Goal: Task Accomplishment & Management: Complete application form

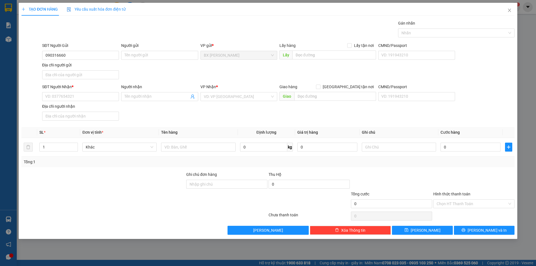
type input "0903166600"
click at [102, 65] on div "0903166600 - [PERSON_NAME]" at bounding box center [80, 66] width 70 height 6
type input "[PERSON_NAME]"
type input "0903166600"
click at [338, 58] on input "text" at bounding box center [334, 55] width 84 height 9
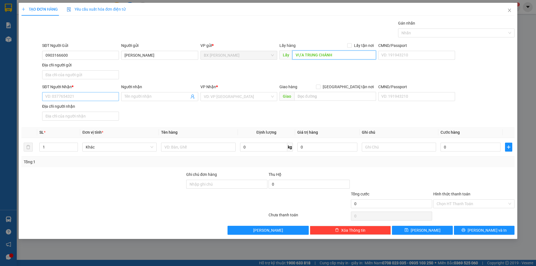
type input "VỰA TRUNG CHÁNH"
click at [63, 96] on input "SĐT Người Nhận *" at bounding box center [80, 96] width 77 height 9
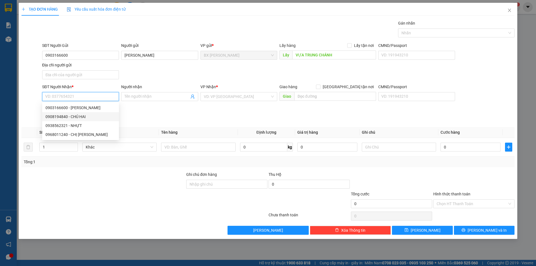
click at [75, 118] on div "0908194840 - CHÚ HAI" at bounding box center [80, 117] width 70 height 6
type input "0908194840"
type input "CHÚ HAI"
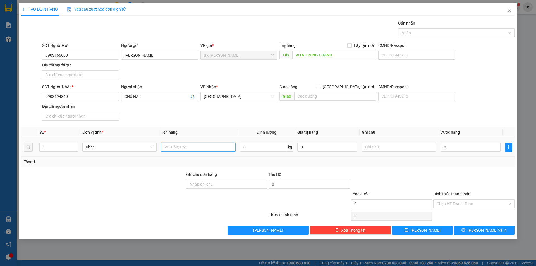
click at [164, 147] on input "text" at bounding box center [198, 147] width 74 height 9
type input "THÙNG"
click at [491, 231] on span "[PERSON_NAME] và In" at bounding box center [486, 230] width 39 height 6
